Goal: Transaction & Acquisition: Purchase product/service

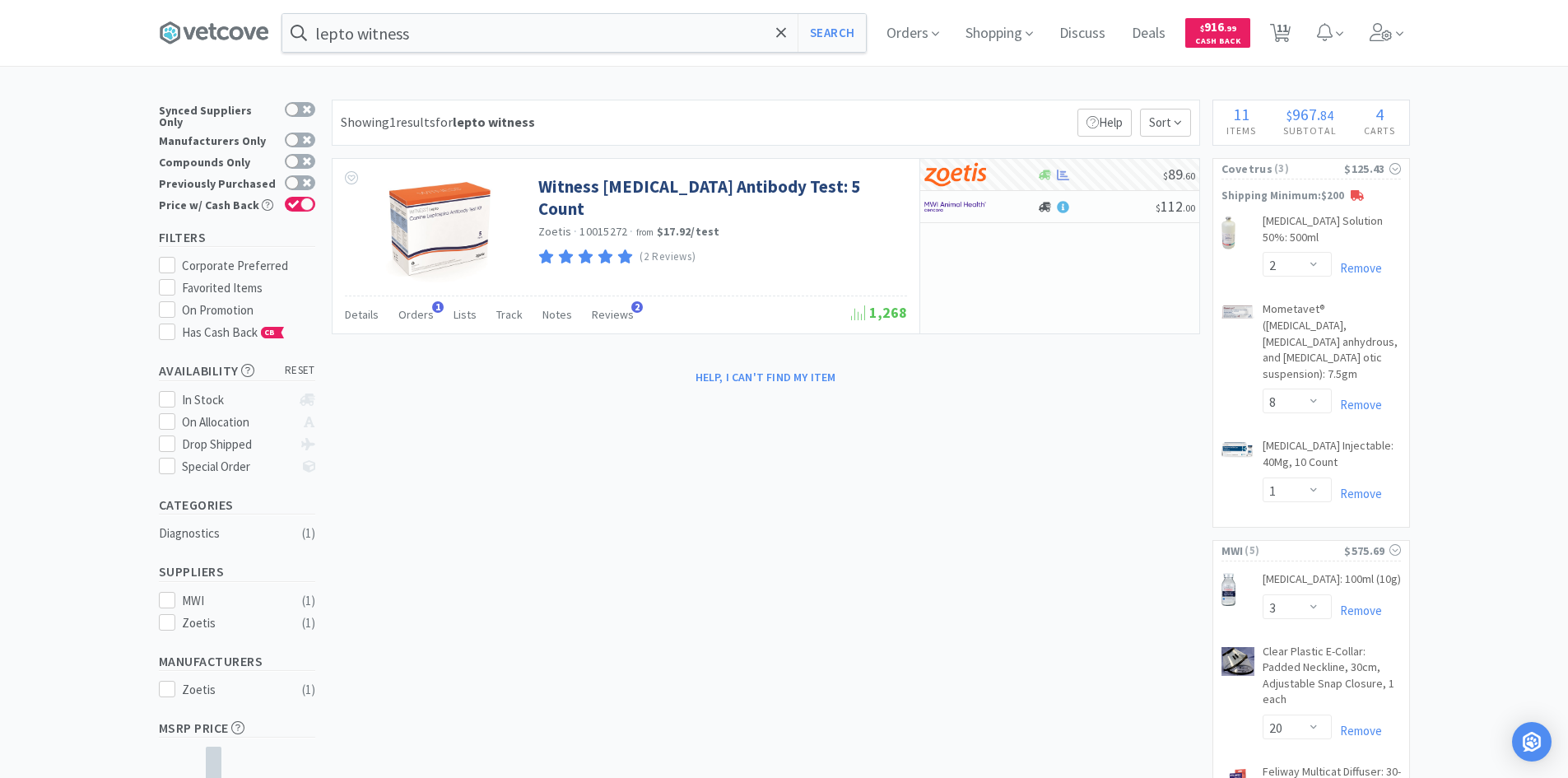
select select "2"
select select "8"
select select "1"
select select "3"
select select "20"
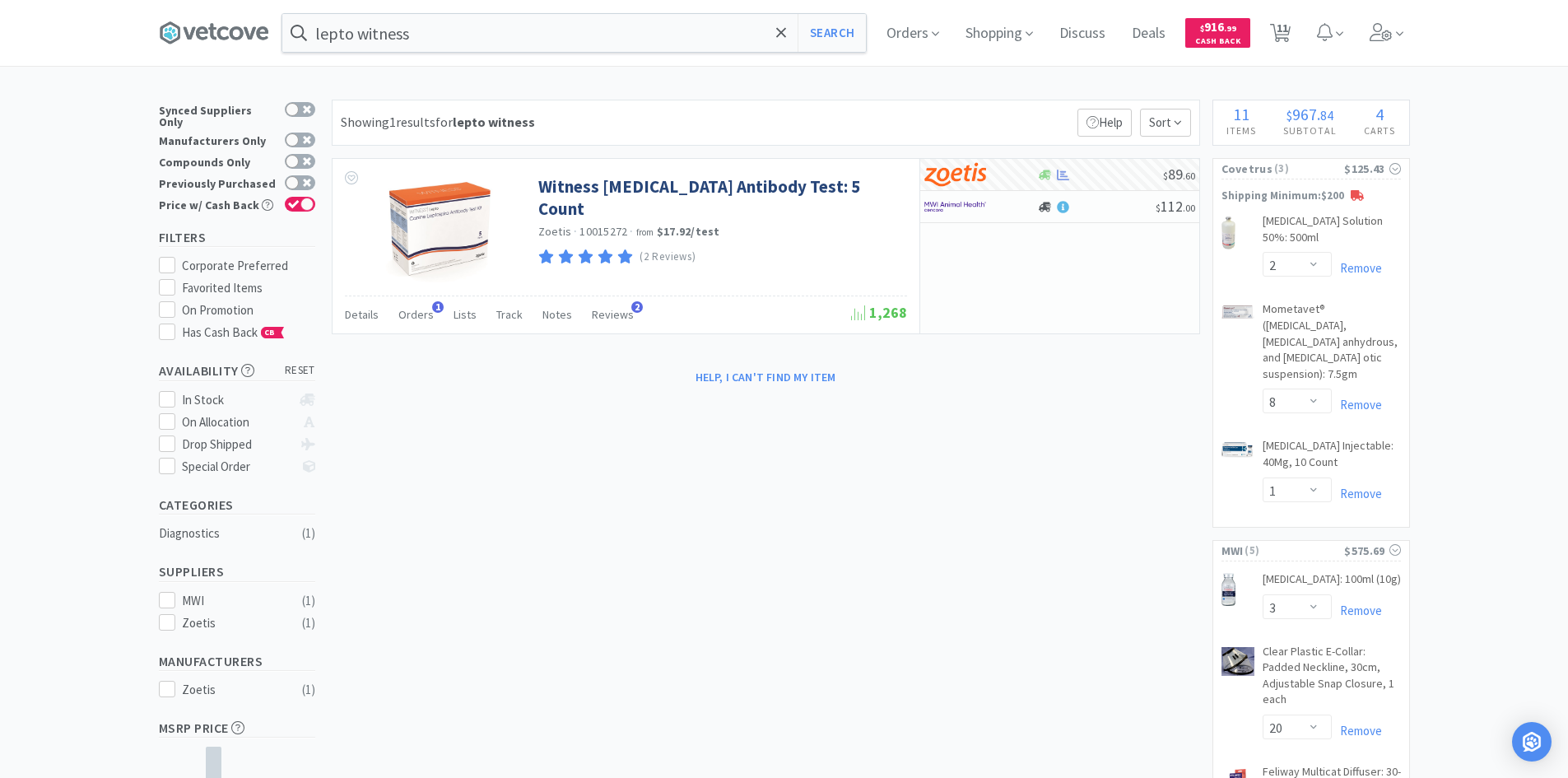
select select "2"
select select "4"
select select "2"
select select "24"
select select "2"
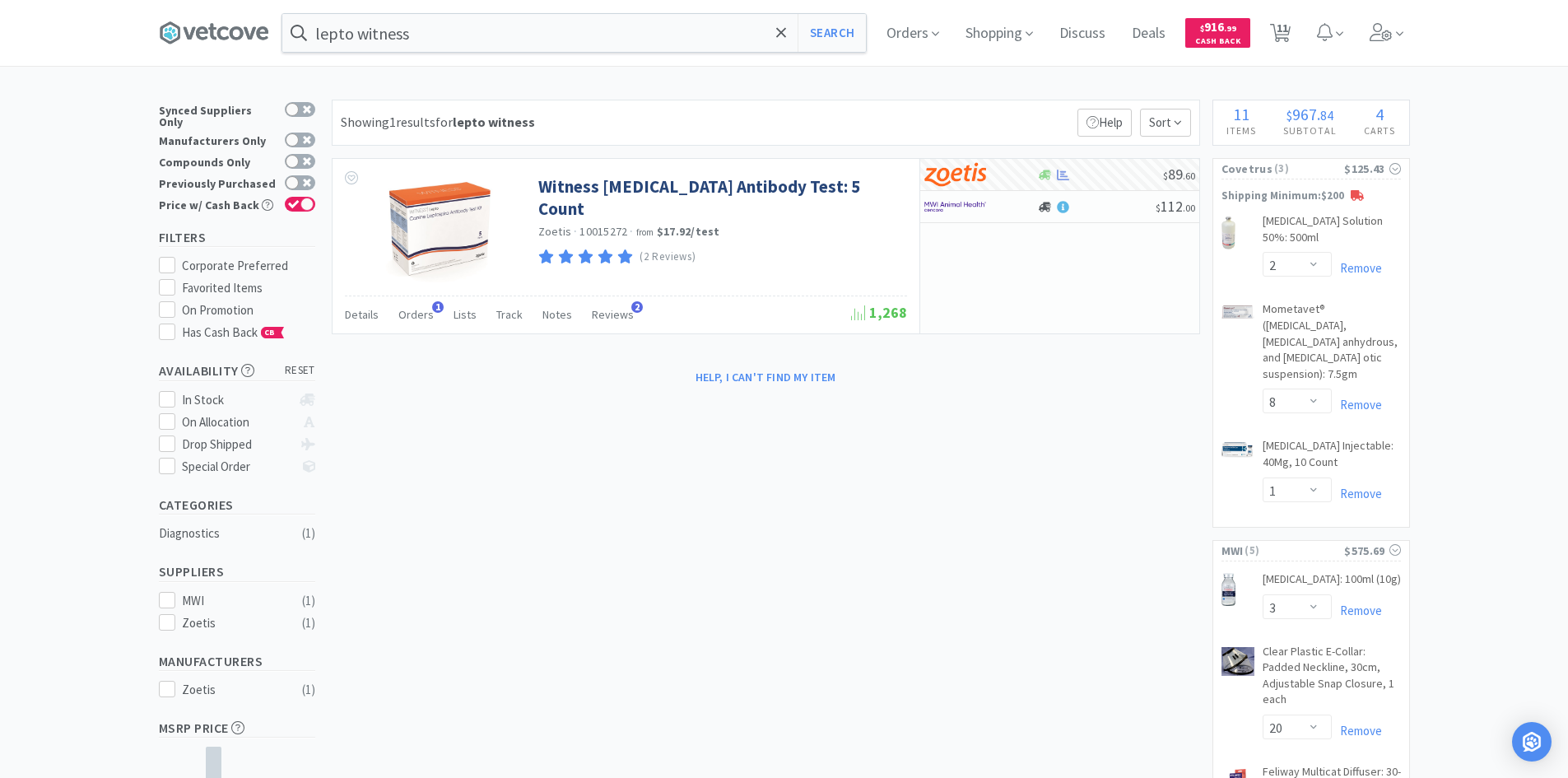
select select "1"
click at [201, 20] on icon at bounding box center [213, 32] width 110 height 25
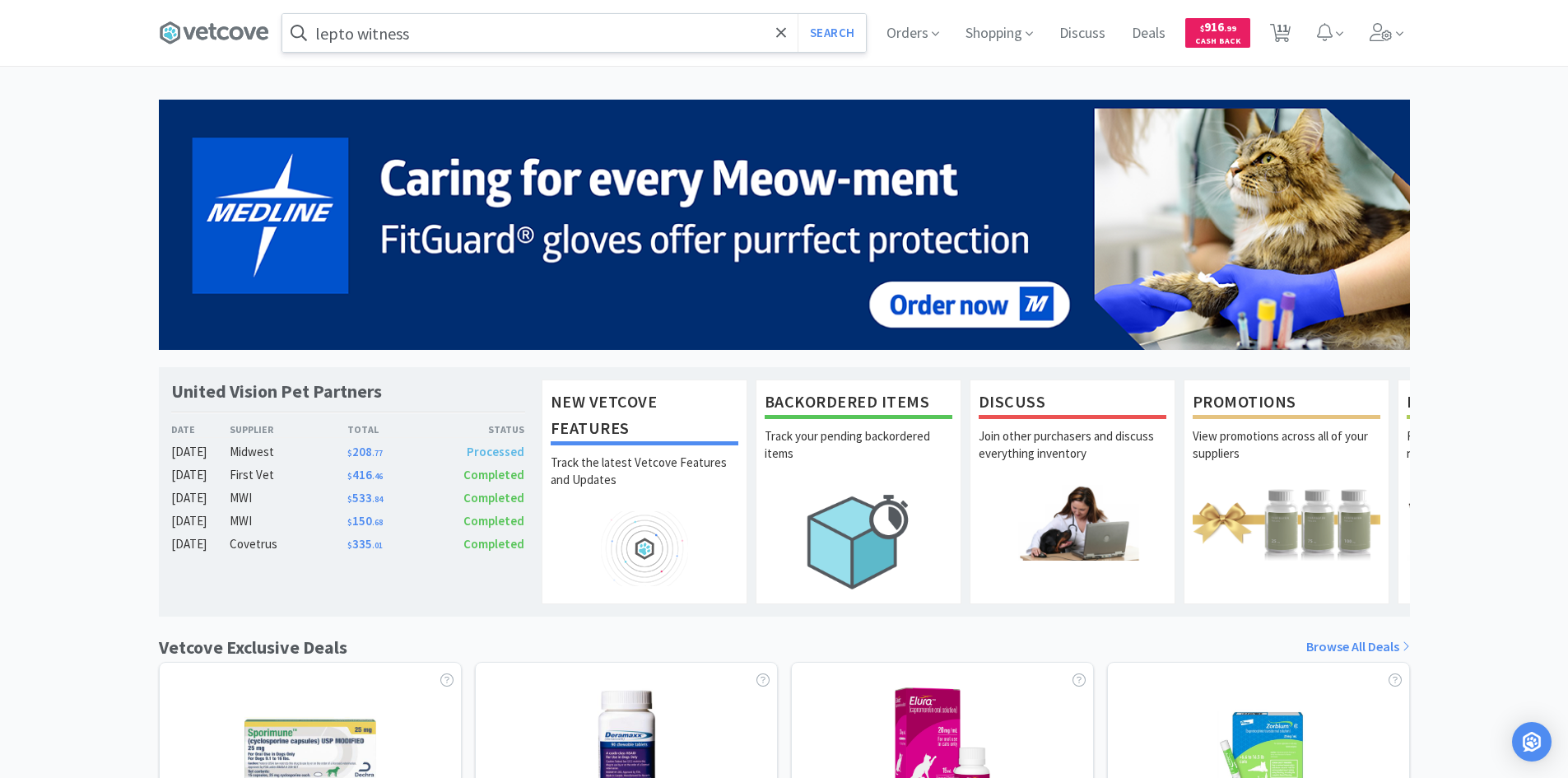
click at [410, 50] on input "lepto witness" at bounding box center [573, 32] width 583 height 38
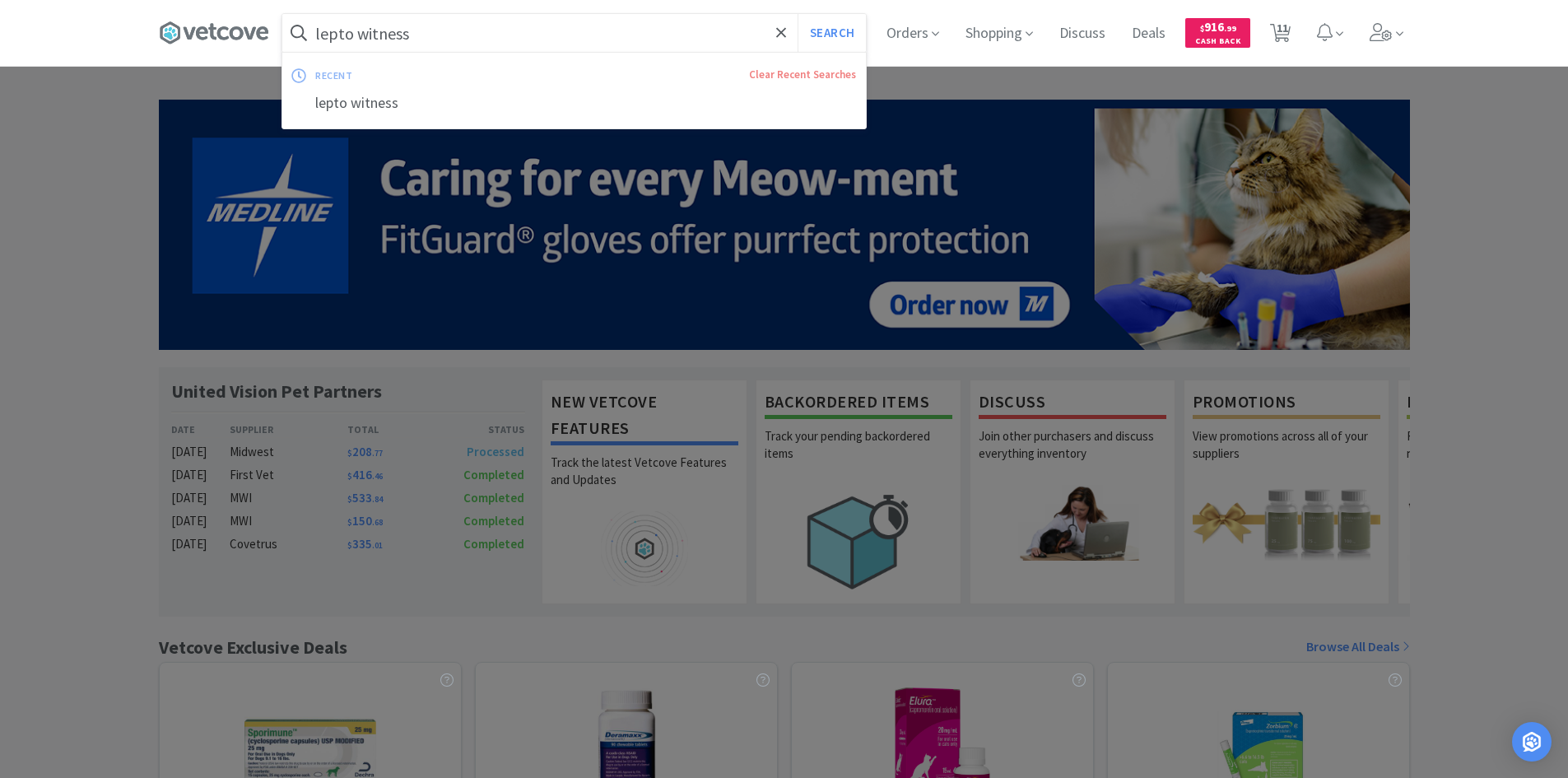
click at [69, 179] on div at bounding box center [784, 389] width 1568 height 778
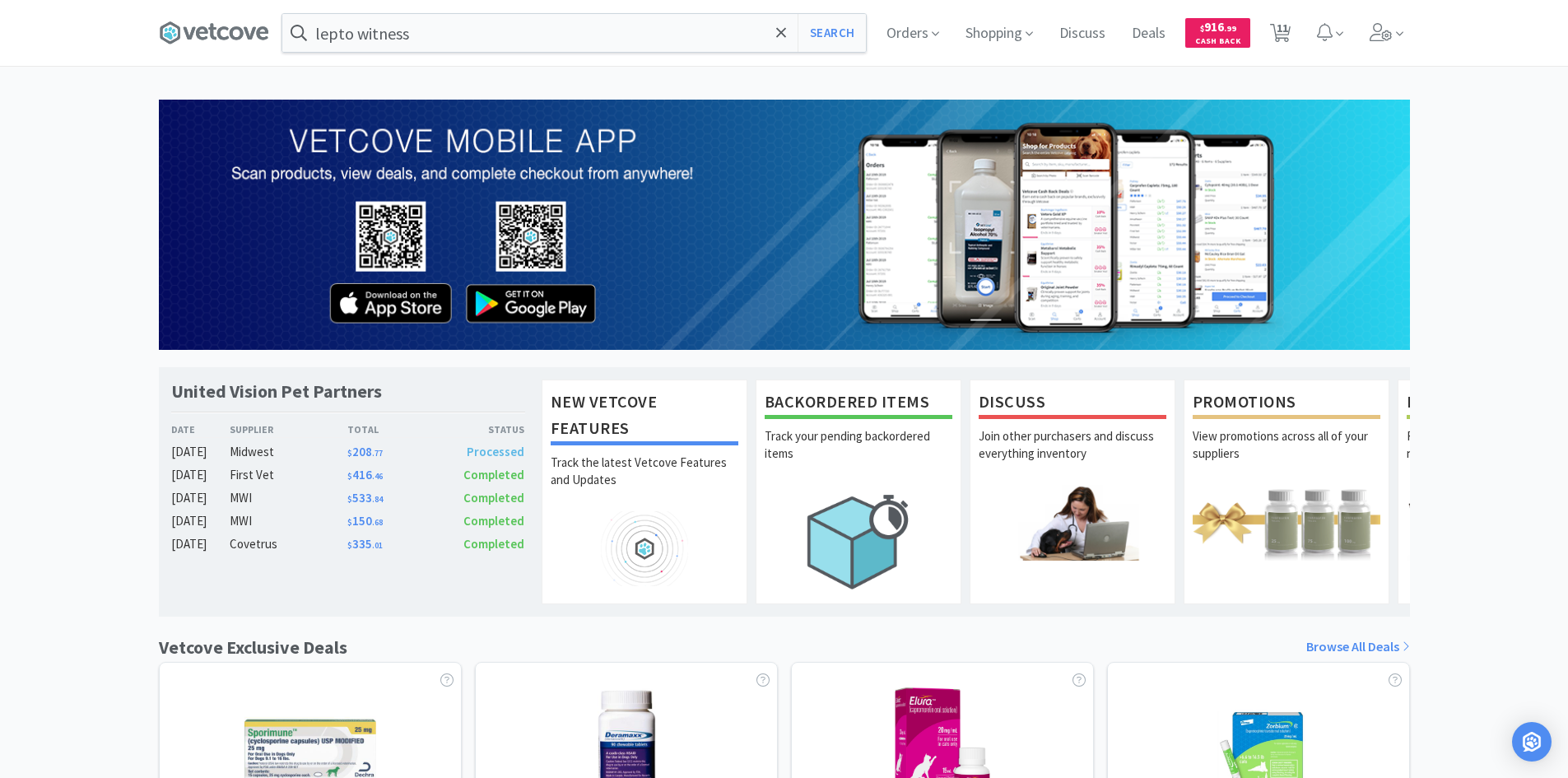
click at [1468, 121] on div "United Vision Pet Partners Date Supplier Total Status [DATE] Midwest $ 208 . 77…" at bounding box center [784, 727] width 1568 height 1255
click at [85, 247] on div "United Vision Pet Partners Date Supplier Total Status [DATE] Midwest $ 208 . 77…" at bounding box center [784, 727] width 1568 height 1255
